Goal: Use online tool/utility: Use online tool/utility

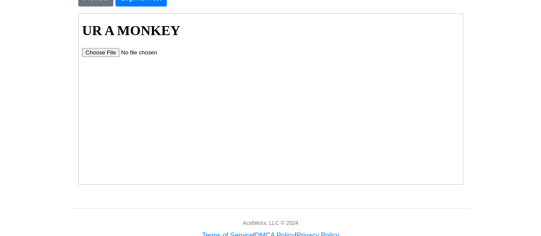
scroll to position [165, 0]
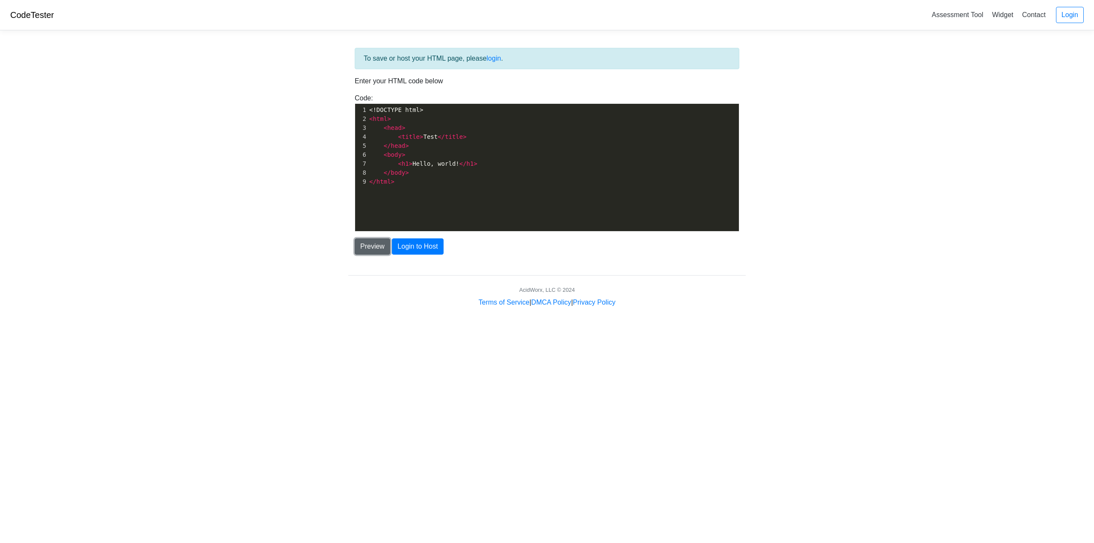
click at [370, 245] on button "Preview" at bounding box center [372, 247] width 35 height 16
click at [418, 296] on html "Hello, world!" at bounding box center [547, 279] width 384 height 34
click at [381, 172] on span "</ body >" at bounding box center [389, 172] width 40 height 7
type textarea "<!DOCTYPE html> <html> <head> <title>Test</title> </head> <body> <h1>Hello, wor…"
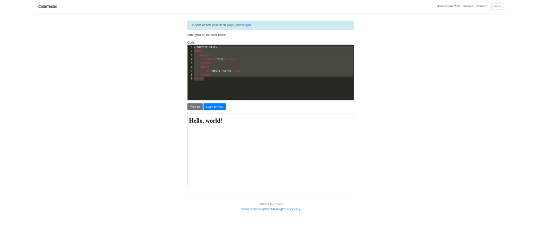
scroll to position [166, 0]
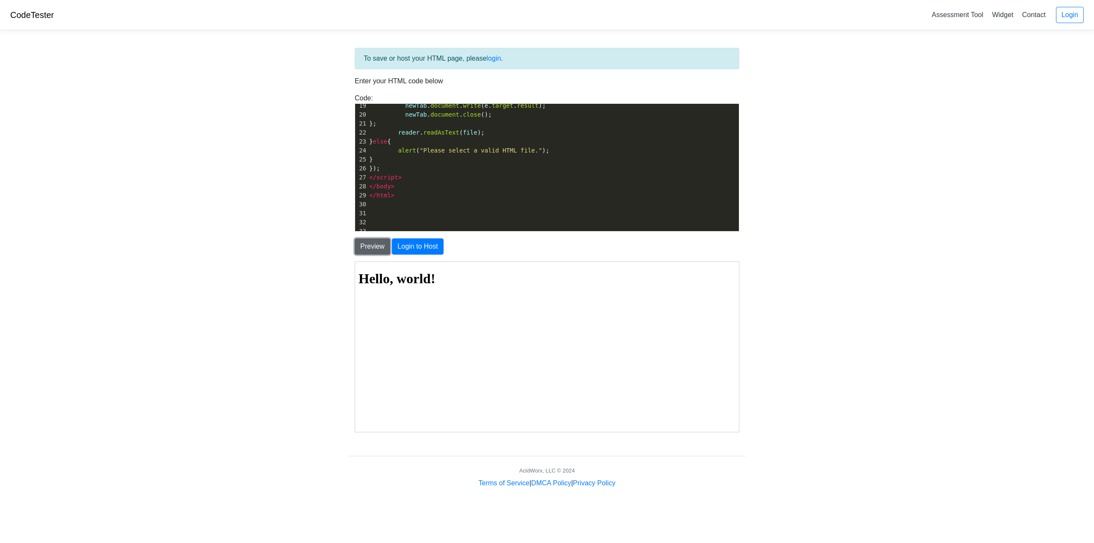
click at [375, 245] on button "Preview" at bounding box center [372, 247] width 35 height 16
click at [384, 298] on input "file" at bounding box center [412, 300] width 108 height 9
click at [380, 301] on input "file" at bounding box center [412, 300] width 108 height 9
click at [372, 298] on input "file" at bounding box center [412, 300] width 108 height 9
click at [373, 299] on input "file" at bounding box center [412, 300] width 108 height 9
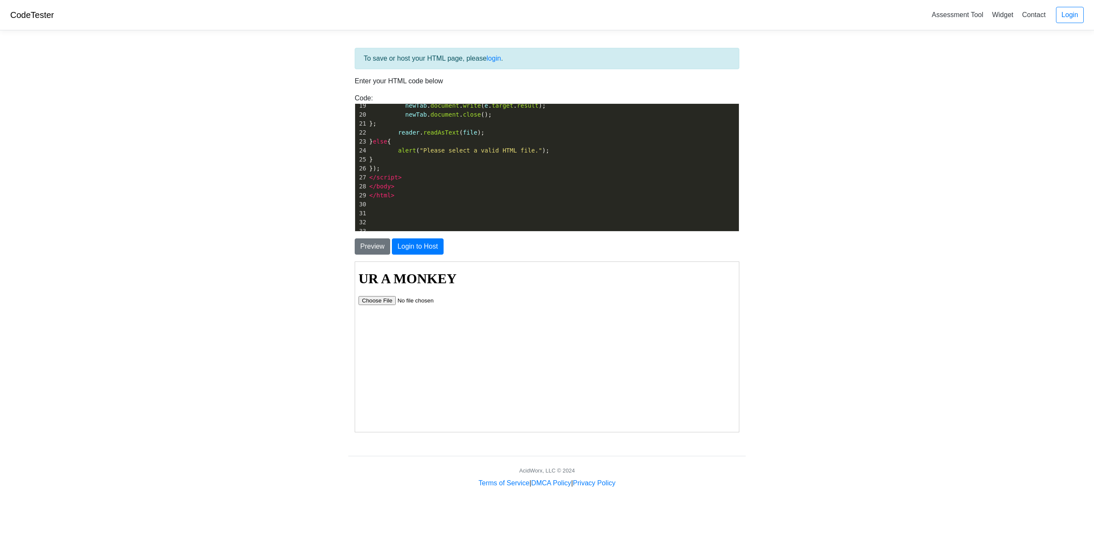
type input "C:\fakepath\clburritobison.html"
click at [383, 302] on input "file" at bounding box center [412, 300] width 108 height 9
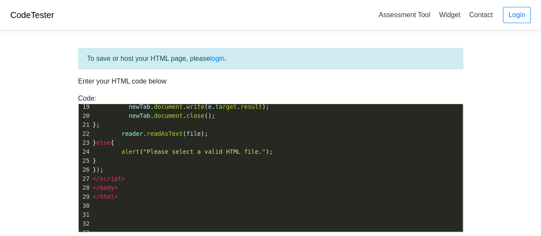
scroll to position [165, 0]
